Goal: Navigation & Orientation: Go to known website

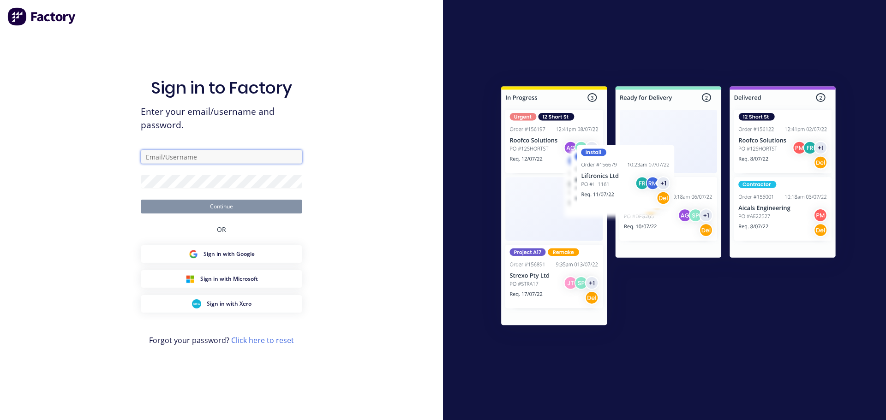
type input "[EMAIL_ADDRESS][DOMAIN_NAME]"
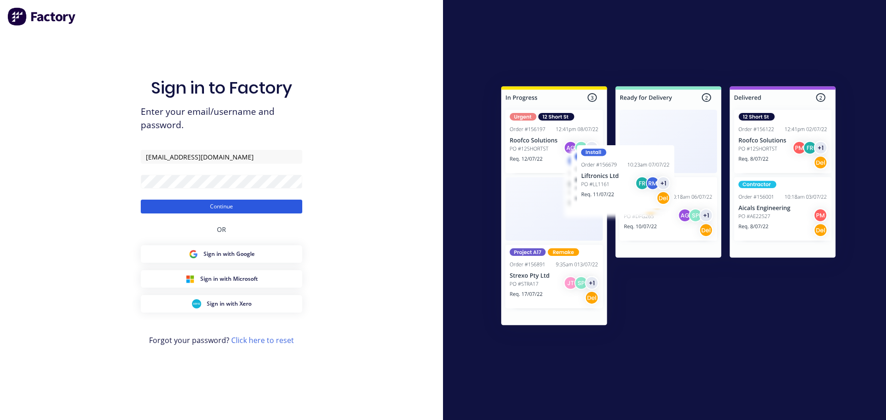
click at [219, 208] on button "Continue" at bounding box center [221, 207] width 161 height 14
